Goal: Check status: Check status

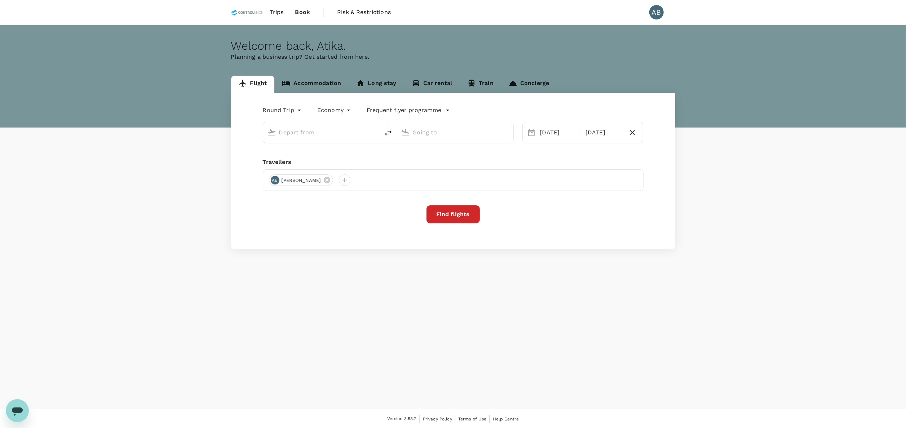
type input "Kuala Lumpur Intl ([GEOGRAPHIC_DATA])"
type input "Tawau (TWU)"
type input "Kuala Lumpur Intl ([GEOGRAPHIC_DATA])"
type input "Tawau (TWU)"
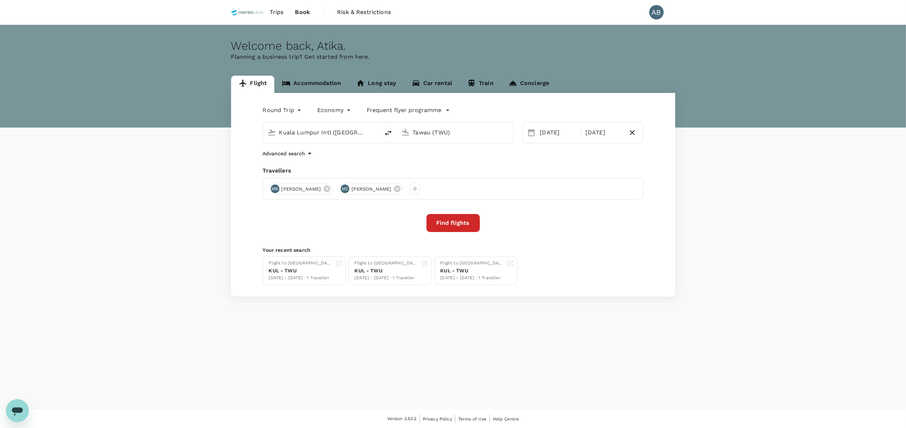
click at [277, 12] on span "Trips" at bounding box center [277, 12] width 14 height 9
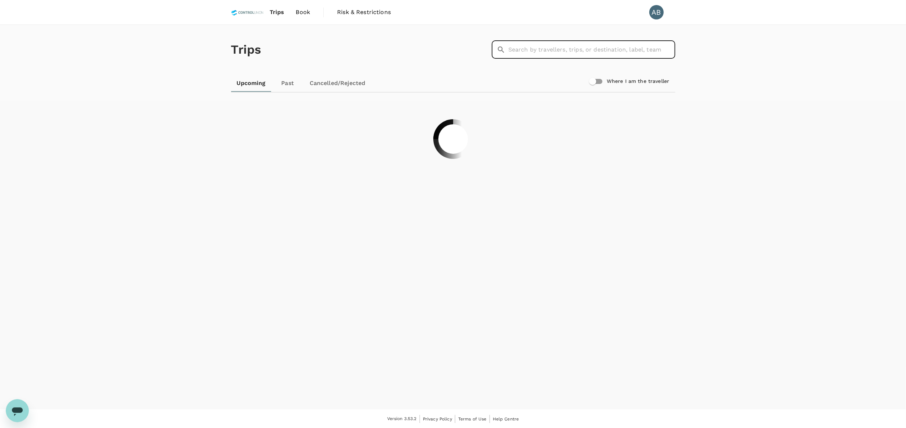
drag, startPoint x: 528, startPoint y: 50, endPoint x: 536, endPoint y: 53, distance: 8.8
click at [528, 51] on input "text" at bounding box center [591, 50] width 167 height 18
paste input "A20251007986871"
type input "A20251007986871"
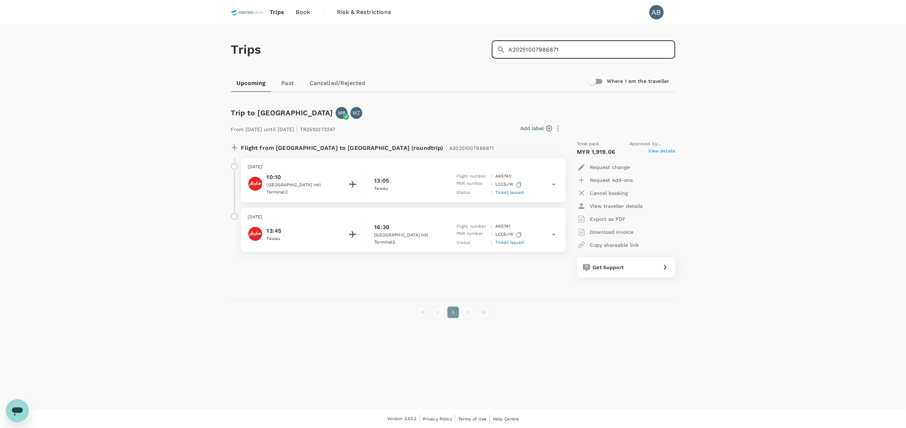
click at [517, 239] on div "Ticket issued" at bounding box center [509, 242] width 28 height 7
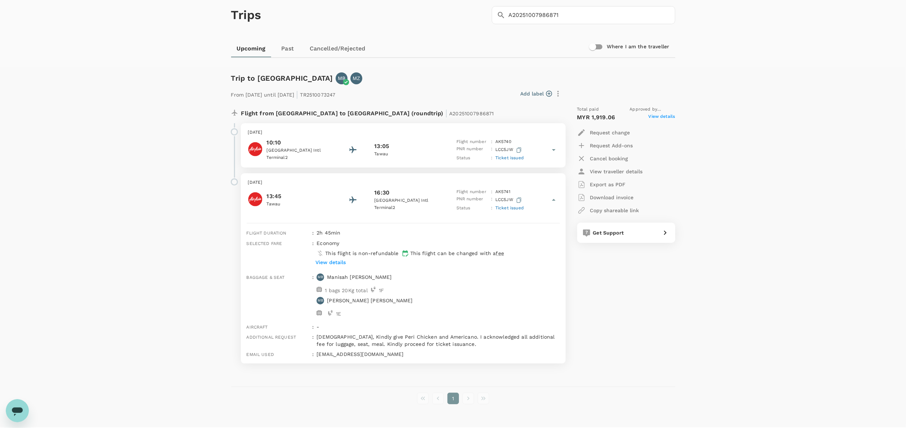
scroll to position [53, 0]
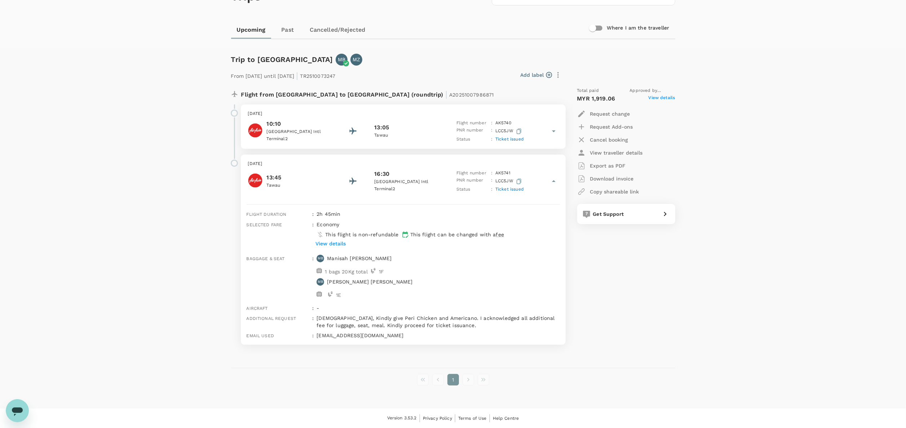
click at [615, 126] on p "Request Add-ons" at bounding box center [611, 126] width 43 height 7
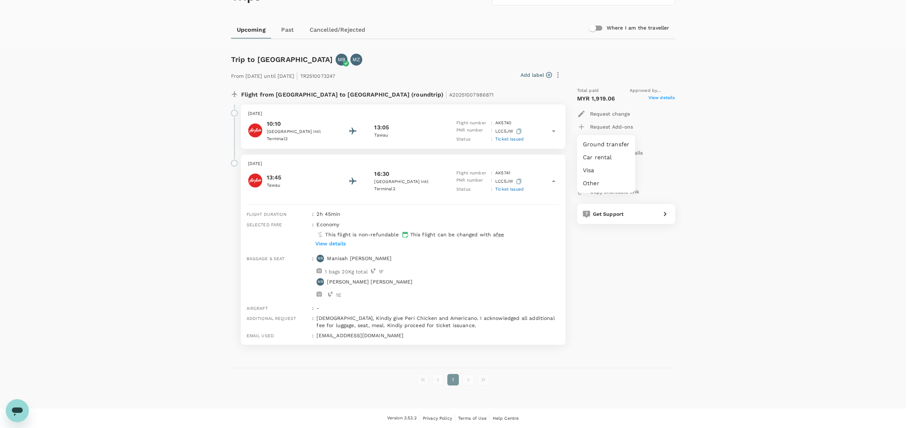
click at [726, 142] on div at bounding box center [458, 214] width 917 height 428
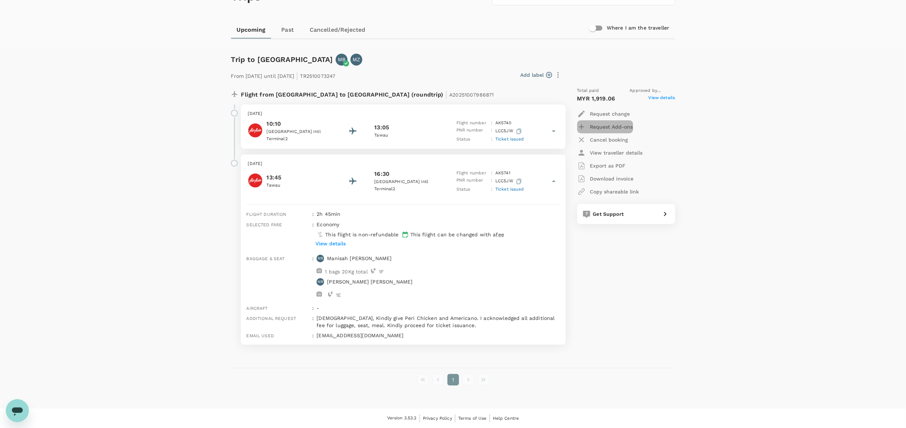
click at [597, 126] on p "Request Add-ons" at bounding box center [611, 126] width 43 height 7
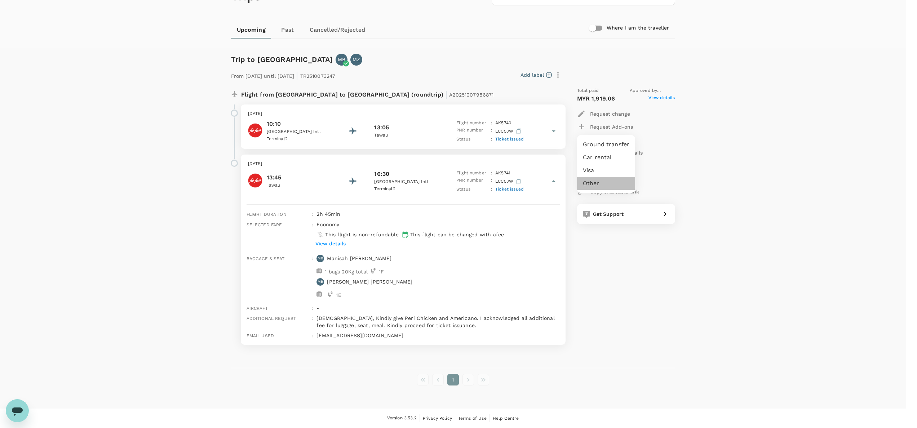
click at [587, 182] on li "Other" at bounding box center [606, 183] width 58 height 13
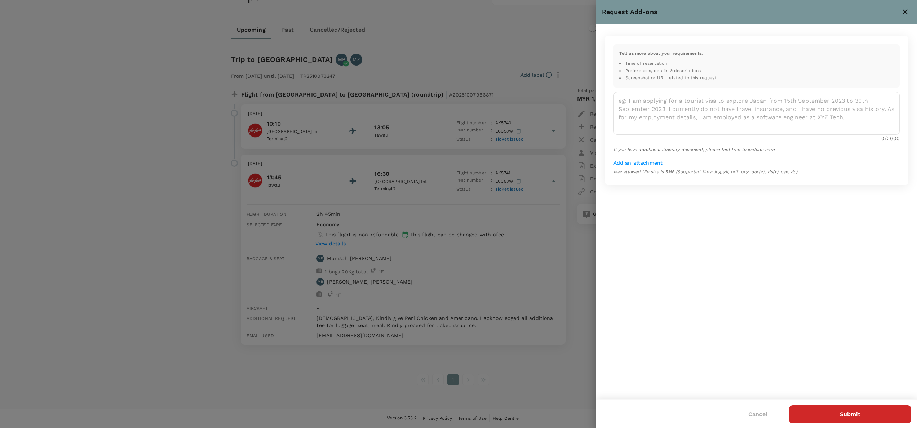
drag, startPoint x: 906, startPoint y: 12, endPoint x: 900, endPoint y: 17, distance: 7.4
click at [905, 12] on icon "close" at bounding box center [904, 12] width 9 height 9
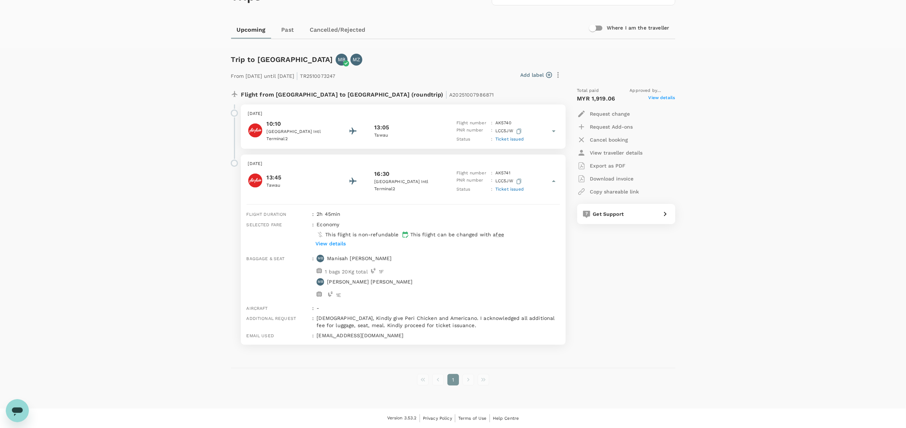
click at [332, 243] on p "View details" at bounding box center [330, 243] width 30 height 7
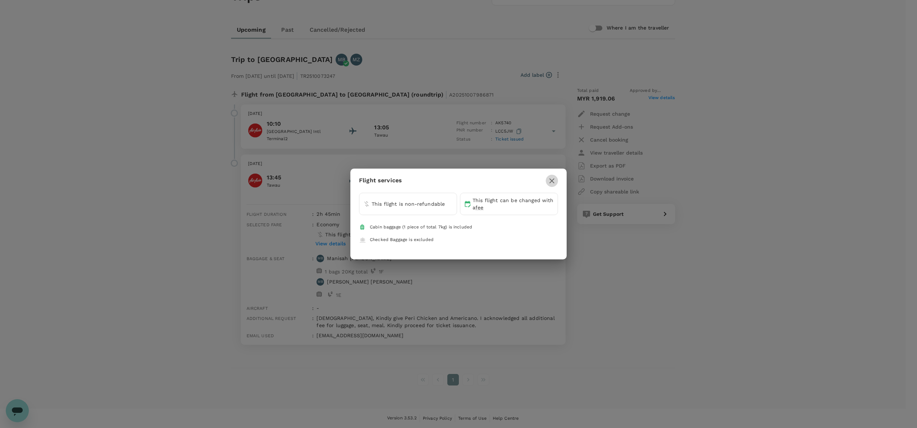
click at [551, 179] on icon "button" at bounding box center [551, 180] width 5 height 5
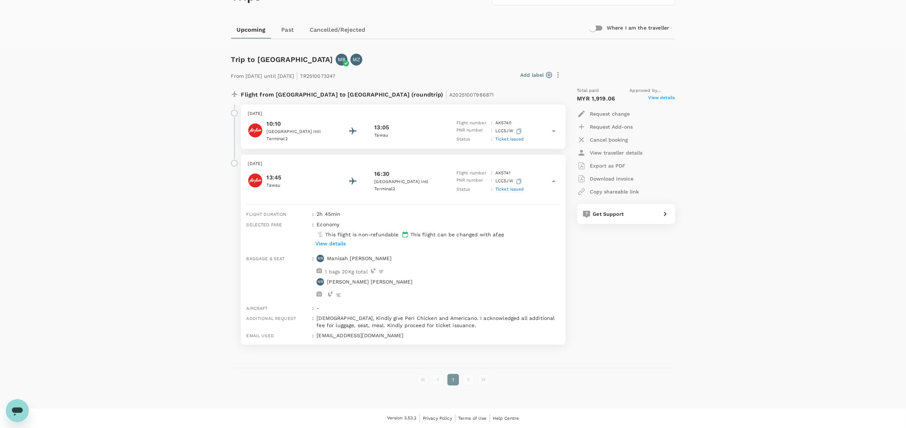
click at [329, 241] on p "View details" at bounding box center [330, 243] width 30 height 7
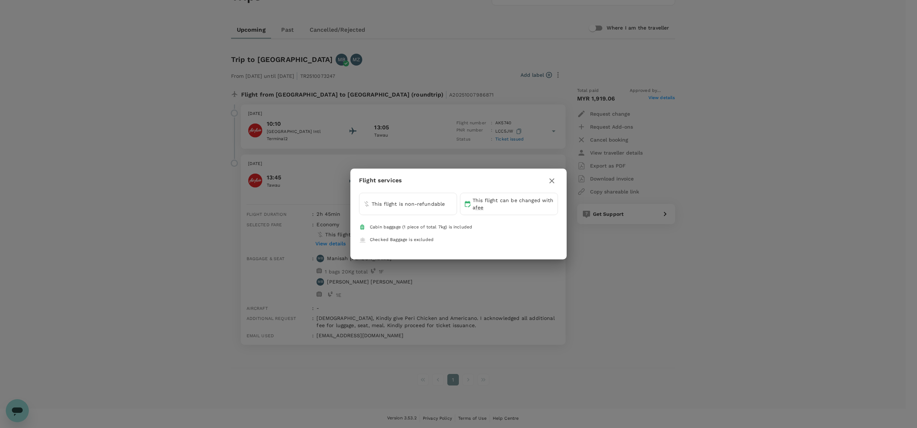
click at [555, 182] on icon "button" at bounding box center [551, 181] width 9 height 9
